Goal: Navigation & Orientation: Find specific page/section

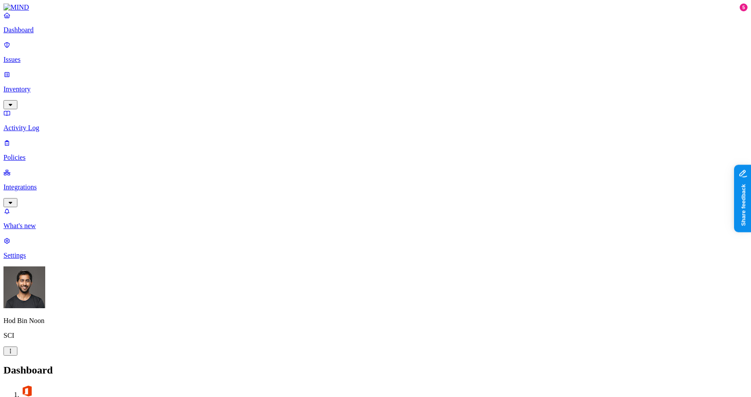
click at [64, 183] on p "Integrations" at bounding box center [375, 187] width 744 height 8
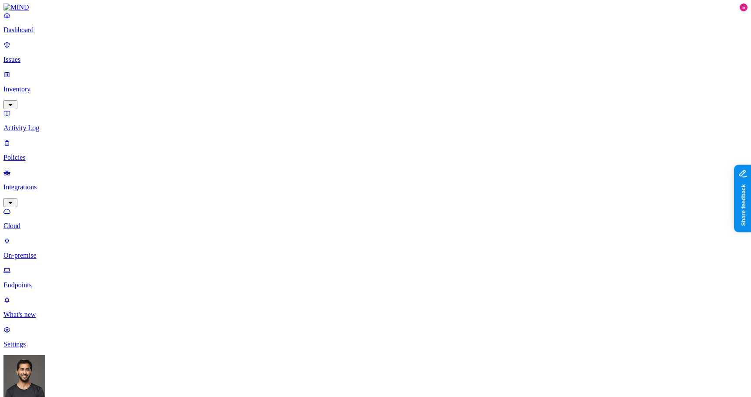
click at [46, 281] on p "Endpoints" at bounding box center [375, 285] width 744 height 8
click at [55, 251] on p "On-premise" at bounding box center [375, 255] width 744 height 8
click at [50, 222] on p "Cloud" at bounding box center [375, 226] width 744 height 8
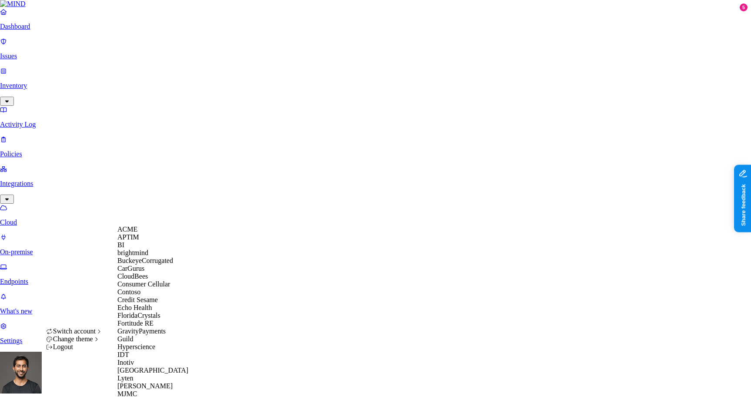
click at [155, 233] on div "ACME" at bounding box center [159, 229] width 84 height 8
